Goal: Information Seeking & Learning: Find contact information

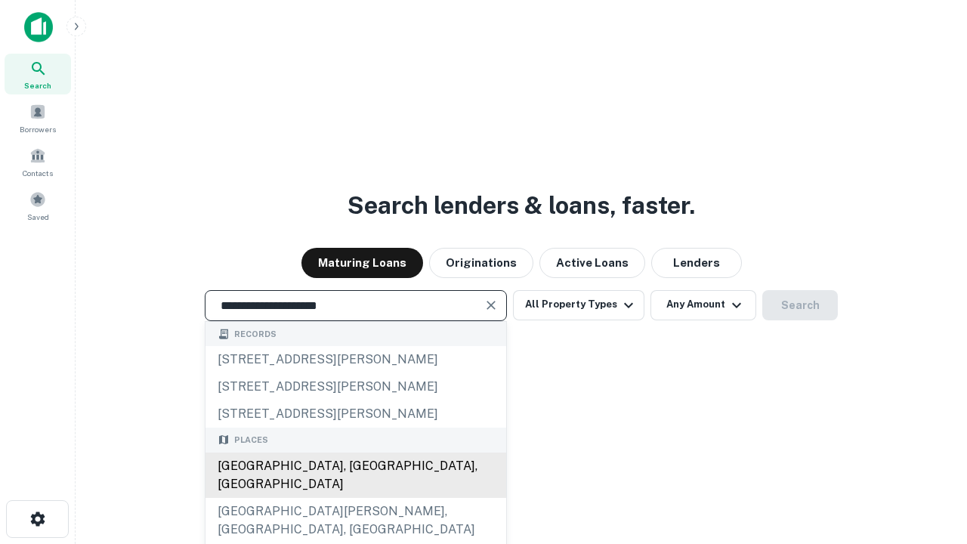
click at [355, 498] on div "Santa Monica, CA, USA" at bounding box center [355, 474] width 301 height 45
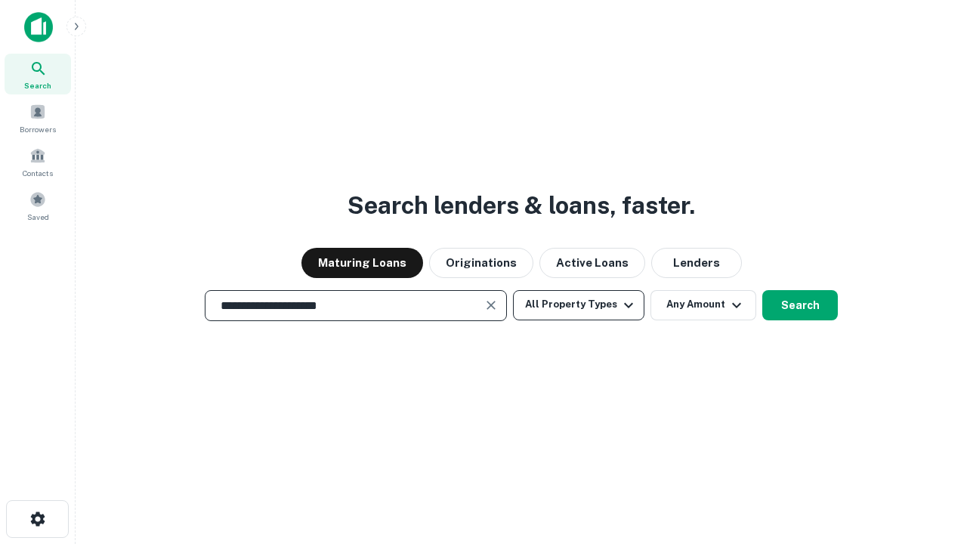
type input "**********"
click at [578, 304] on button "All Property Types" at bounding box center [578, 305] width 131 height 30
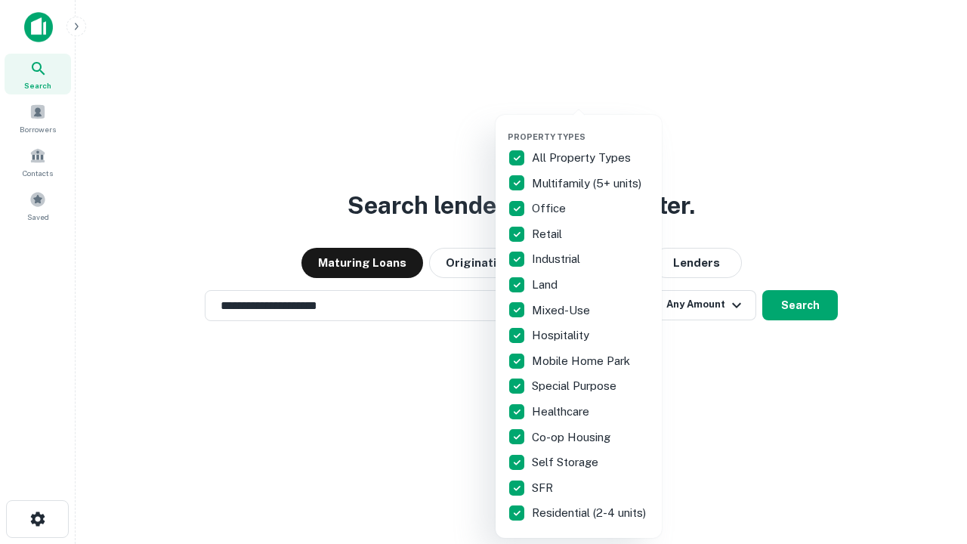
click at [591, 127] on button "button" at bounding box center [590, 127] width 166 height 1
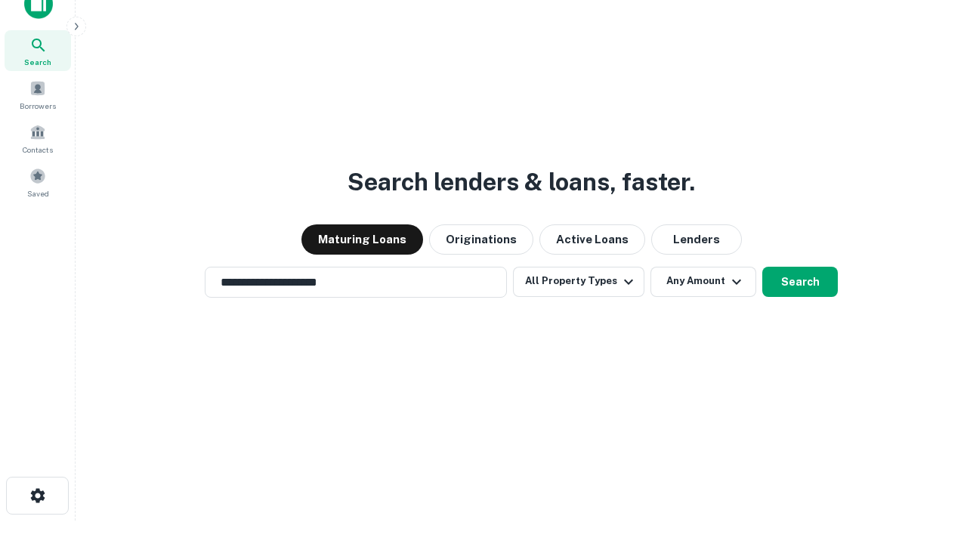
scroll to position [9, 182]
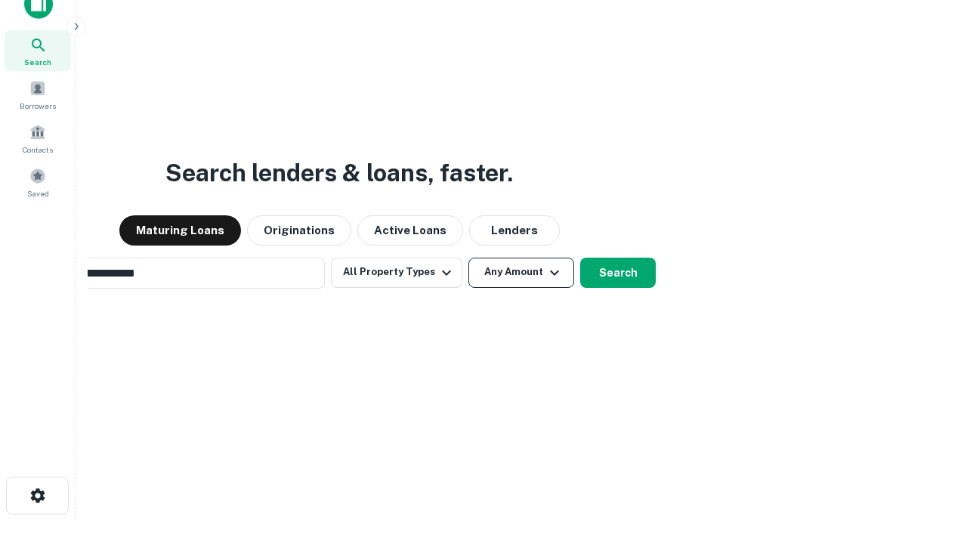
click at [468, 257] on button "Any Amount" at bounding box center [521, 272] width 106 height 30
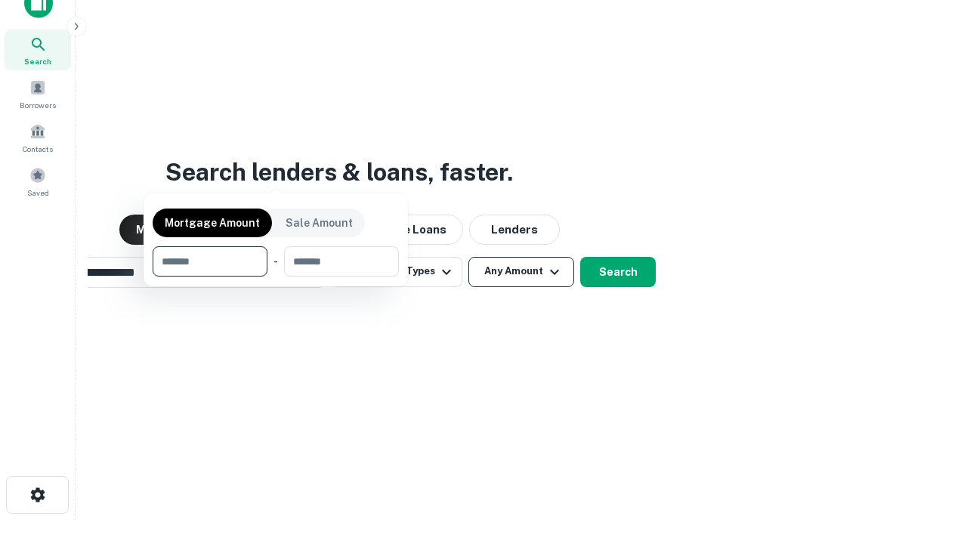
scroll to position [109, 427]
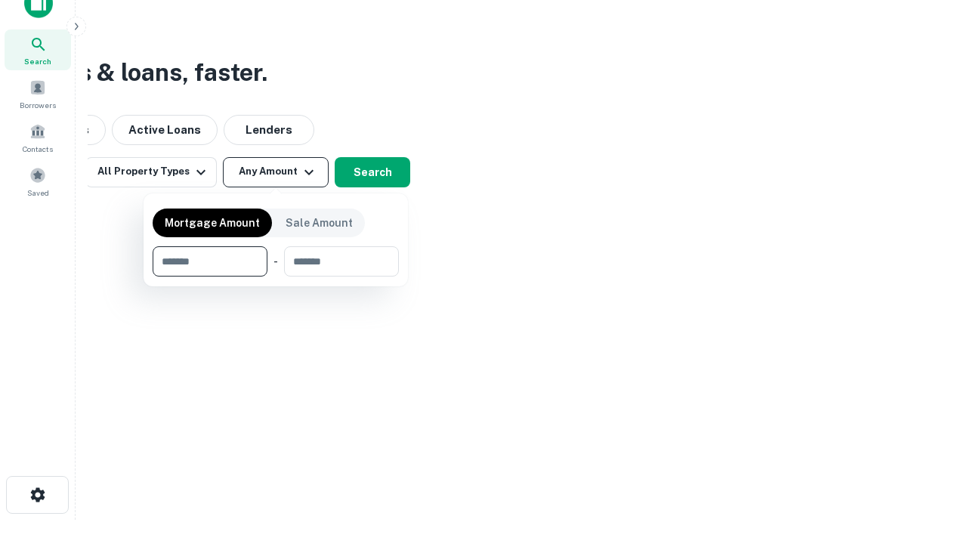
type input "*******"
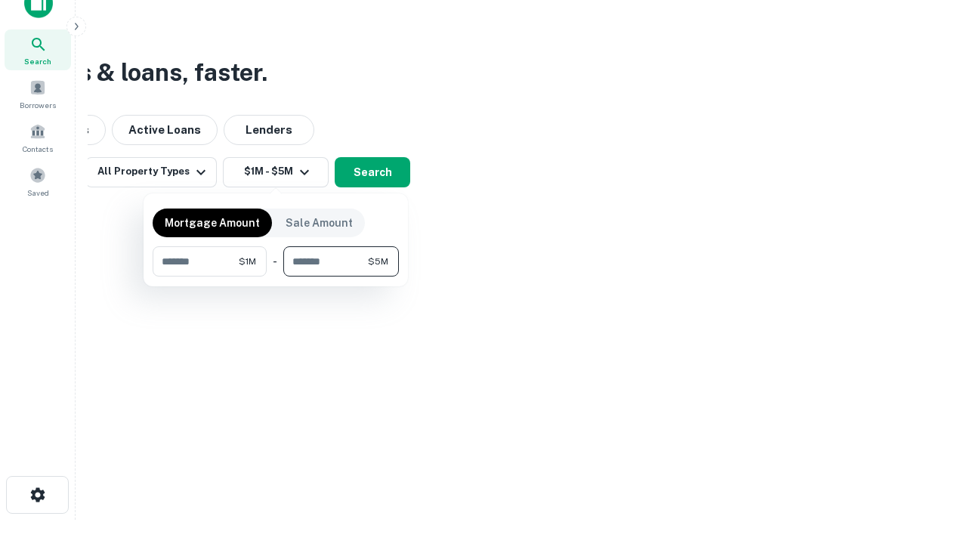
type input "*******"
click at [276, 276] on button "button" at bounding box center [276, 276] width 246 height 1
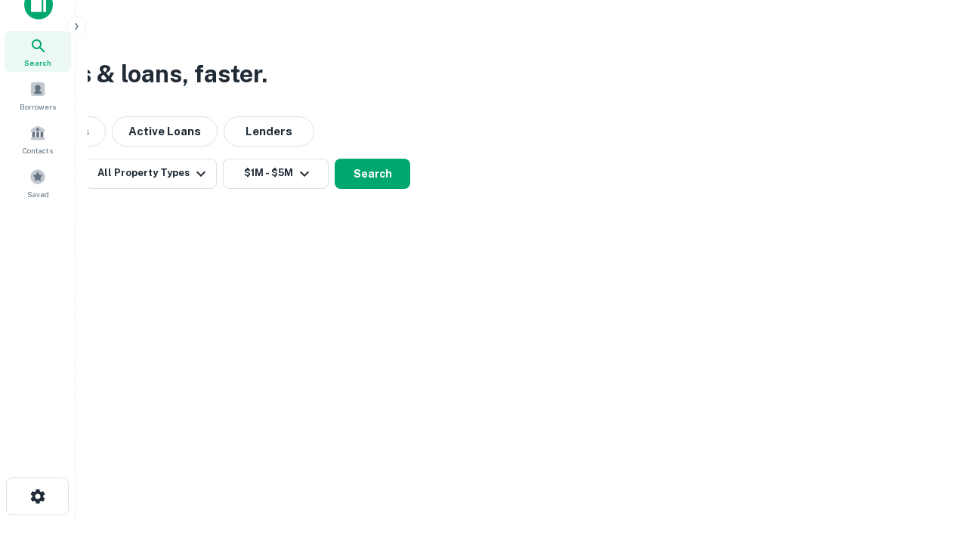
scroll to position [9, 279]
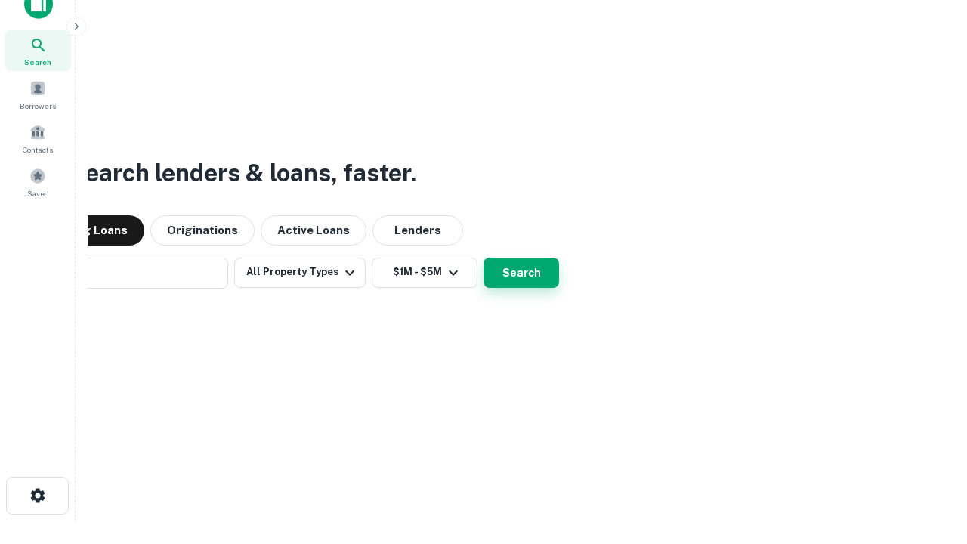
click at [483, 257] on button "Search" at bounding box center [521, 272] width 76 height 30
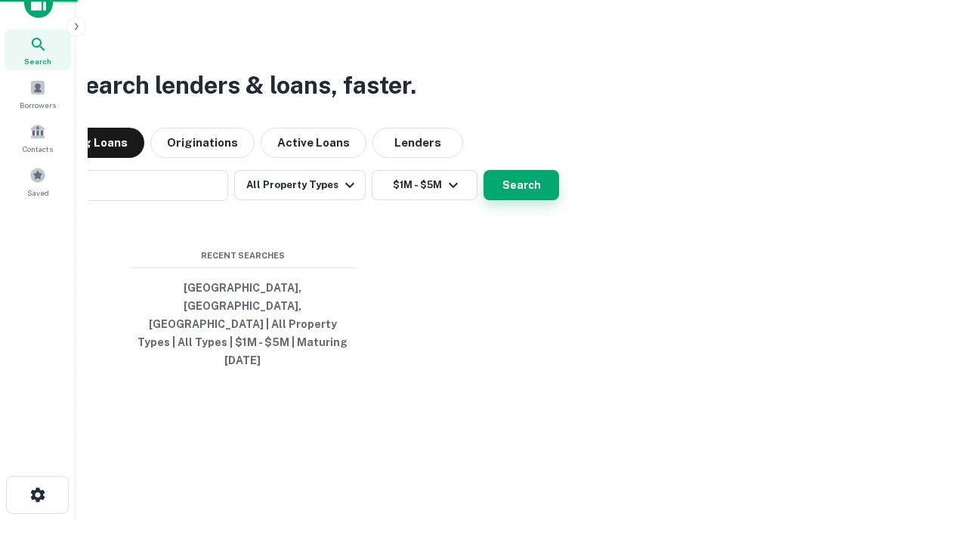
scroll to position [40, 427]
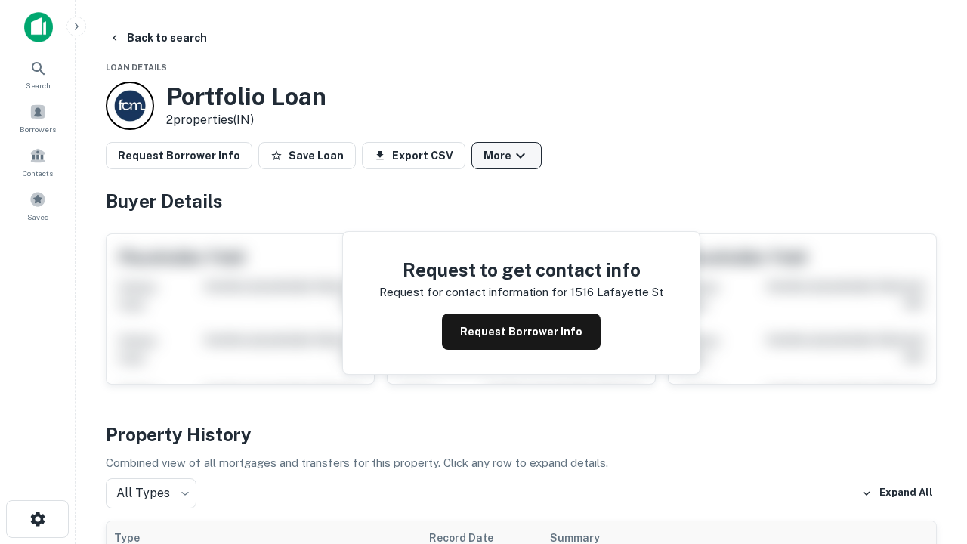
click at [506, 156] on button "More" at bounding box center [506, 155] width 70 height 27
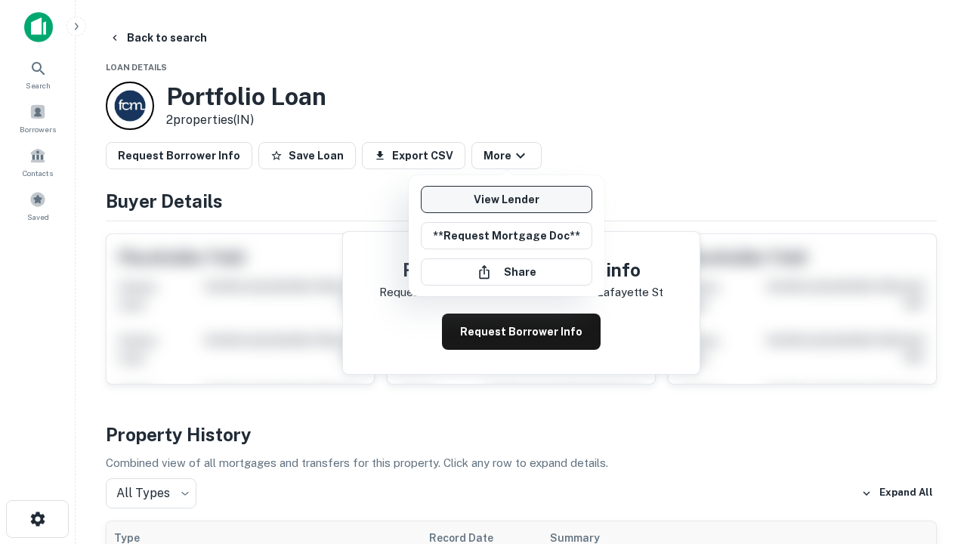
click at [506, 199] on link "View Lender" at bounding box center [506, 199] width 171 height 27
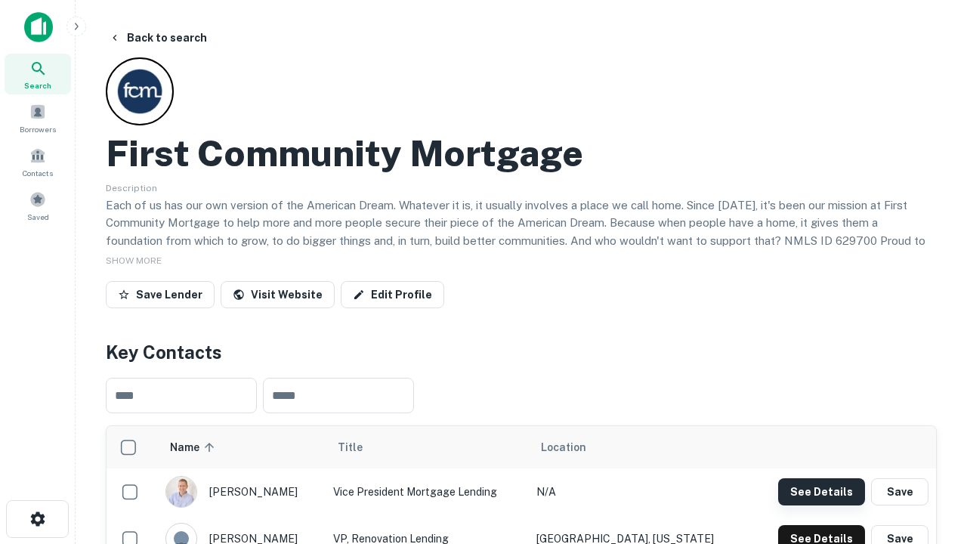
click at [821, 491] on button "See Details" at bounding box center [821, 491] width 87 height 27
click at [37, 519] on icon "button" at bounding box center [38, 519] width 18 height 18
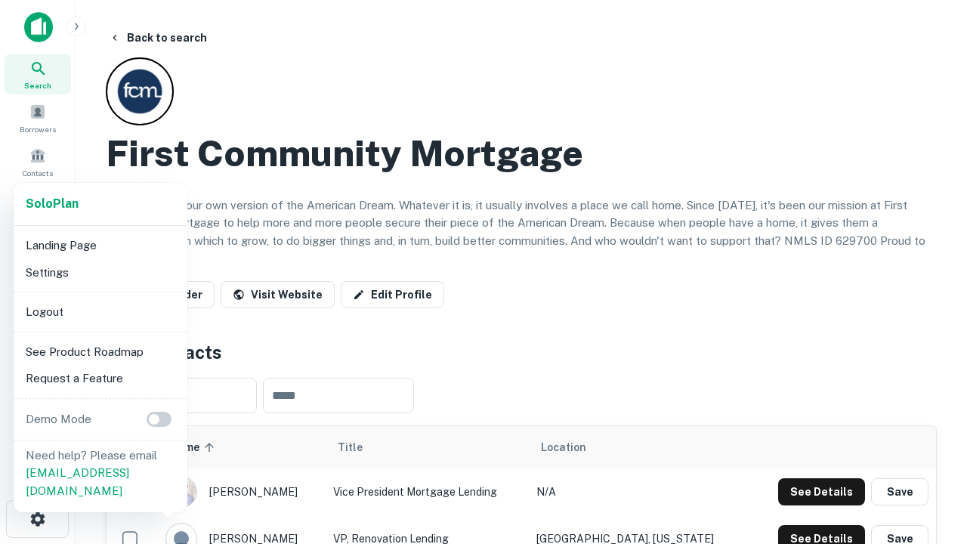
click at [100, 311] on li "Logout" at bounding box center [101, 311] width 162 height 27
